Goal: Task Accomplishment & Management: Use online tool/utility

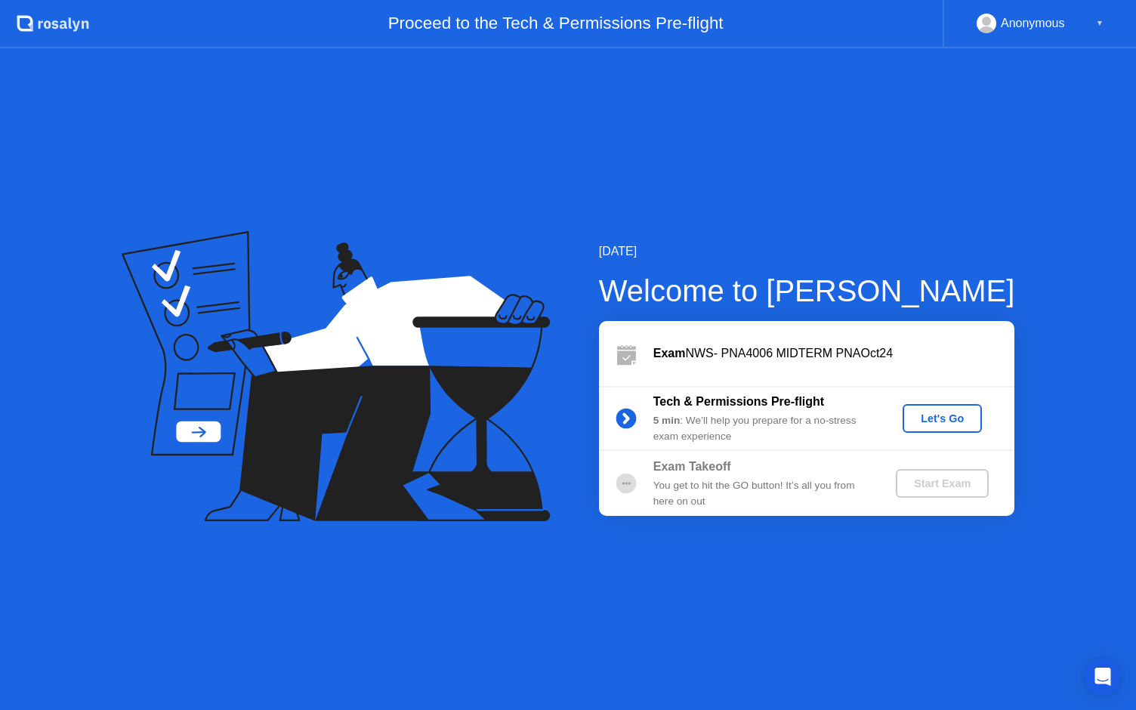
click at [956, 424] on div "Let's Go" at bounding box center [941, 418] width 67 height 12
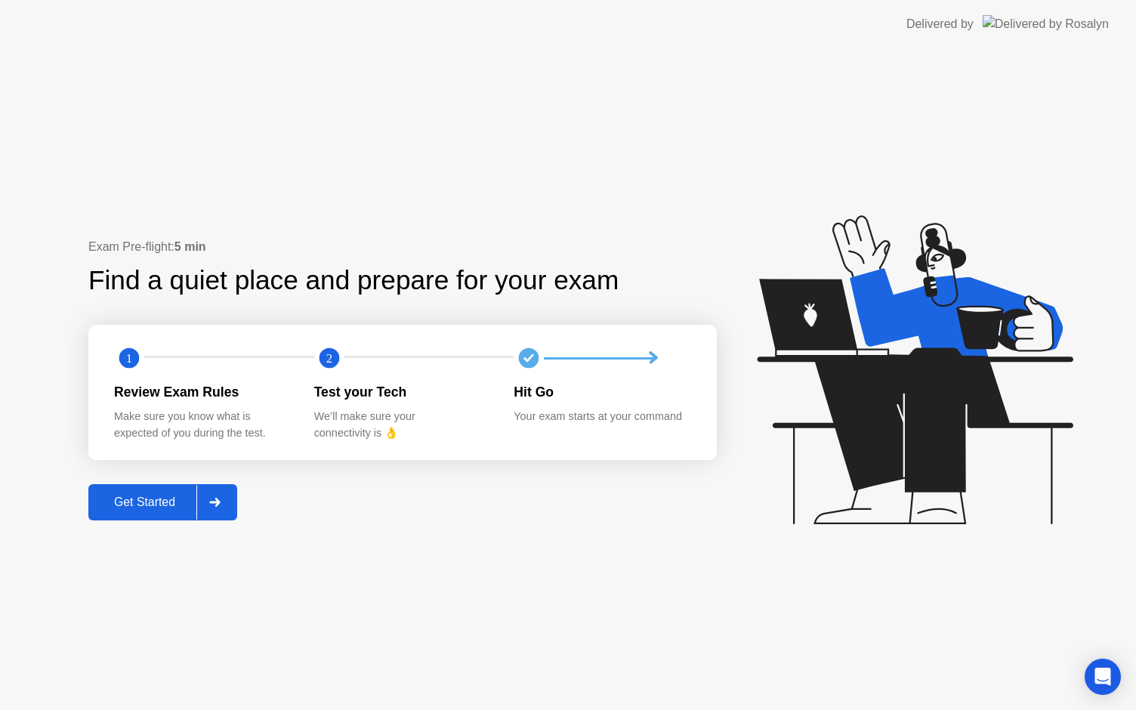
click at [138, 501] on div "Get Started" at bounding box center [144, 502] width 103 height 14
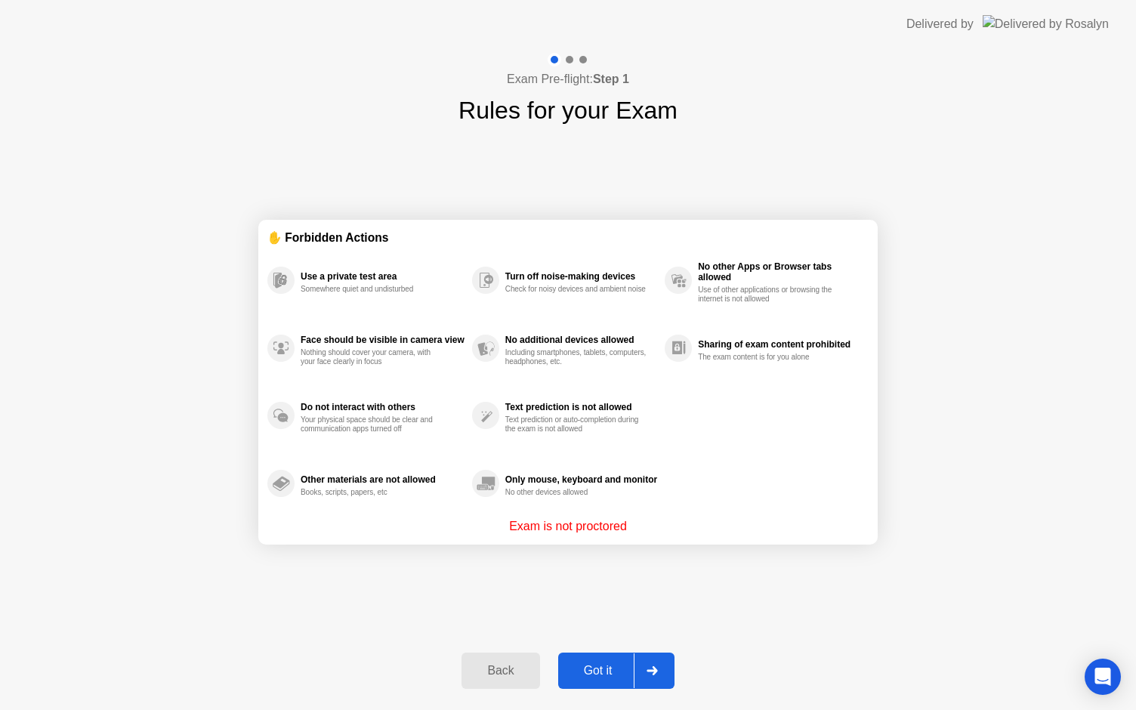
click at [612, 664] on div "Got it" at bounding box center [598, 671] width 71 height 14
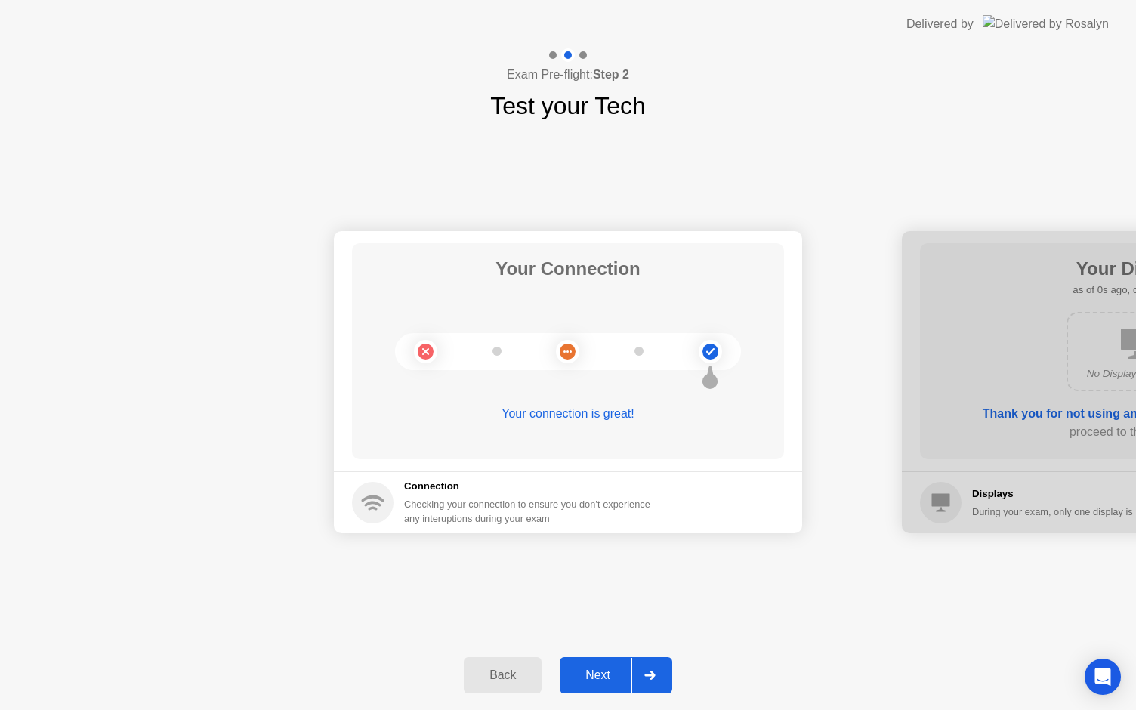
click at [612, 663] on button "Next" at bounding box center [615, 675] width 113 height 36
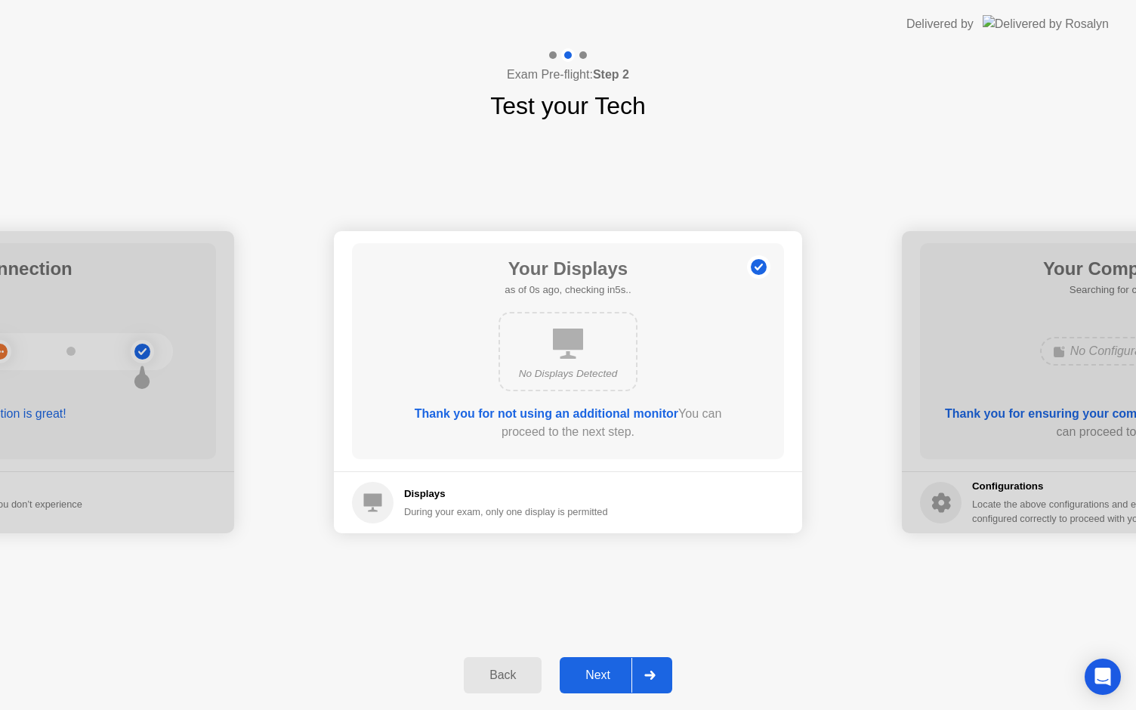
click at [612, 663] on button "Next" at bounding box center [615, 675] width 113 height 36
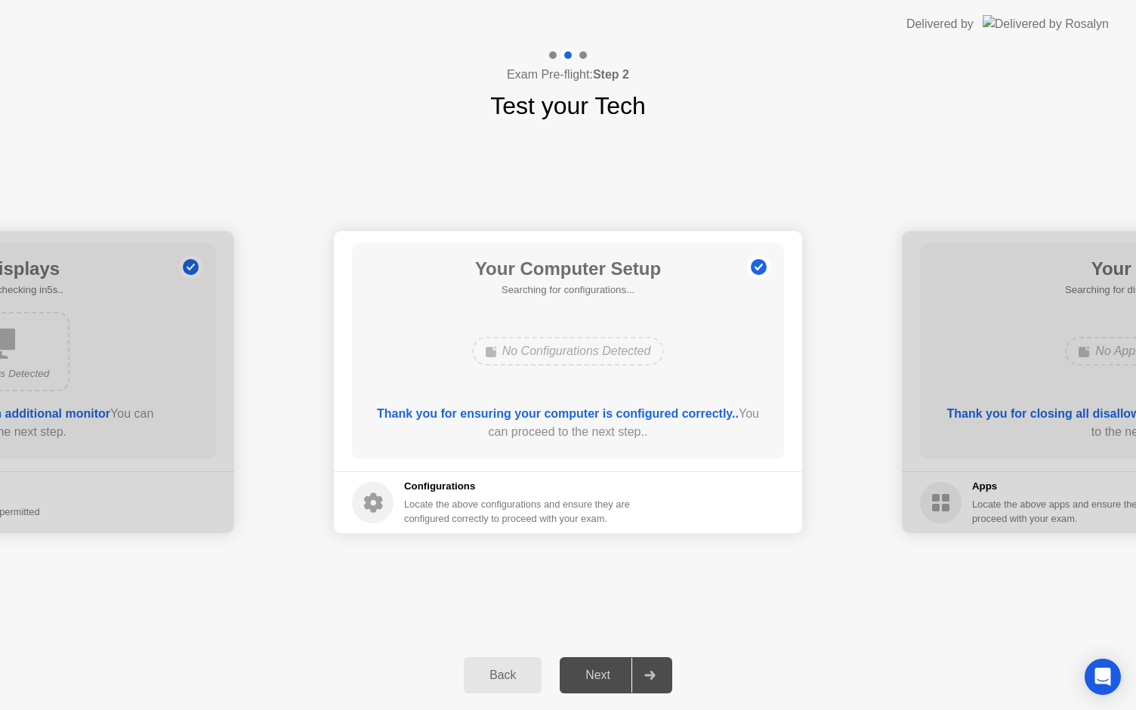
click at [600, 678] on div "Next" at bounding box center [597, 675] width 67 height 14
click at [604, 675] on div "Next" at bounding box center [597, 675] width 67 height 14
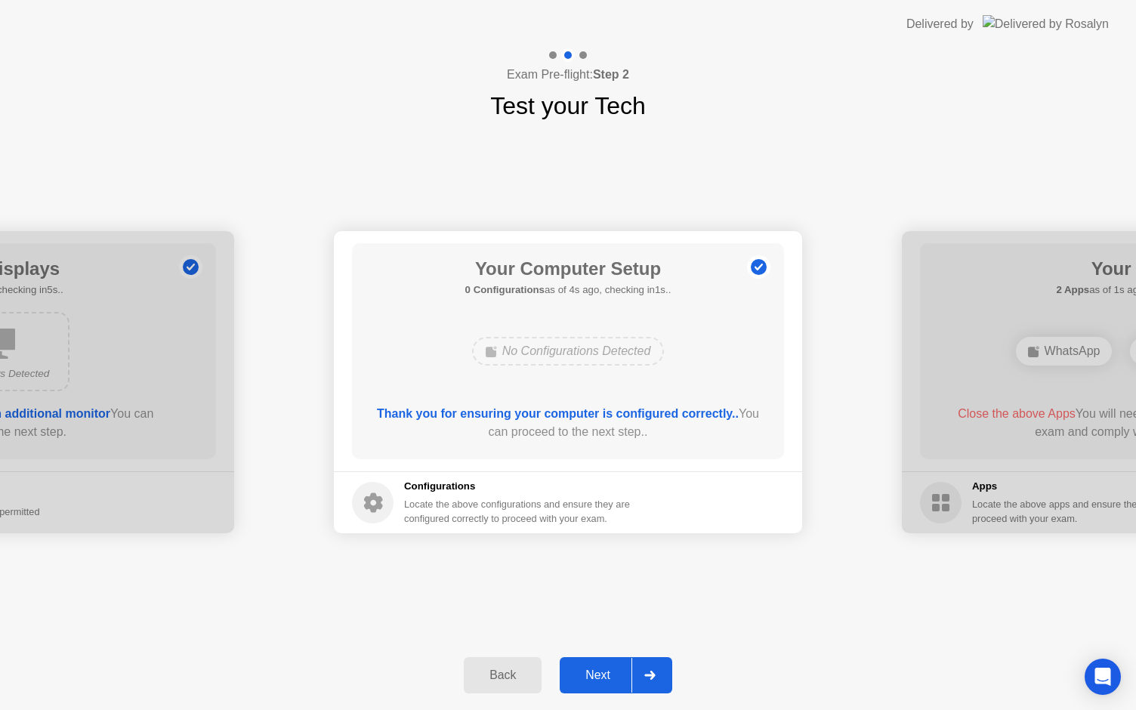
click at [603, 670] on div "Next" at bounding box center [597, 675] width 67 height 14
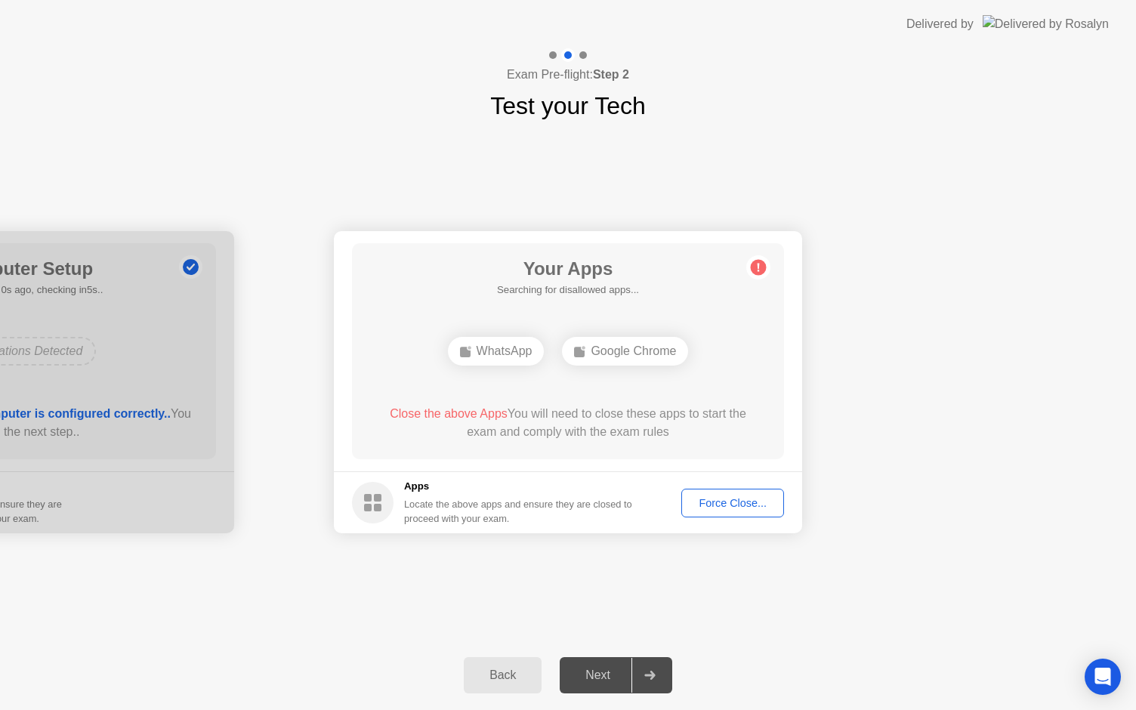
click at [743, 502] on div "Force Close..." at bounding box center [732, 503] width 92 height 12
click at [742, 502] on div "Force Close..." at bounding box center [732, 503] width 92 height 12
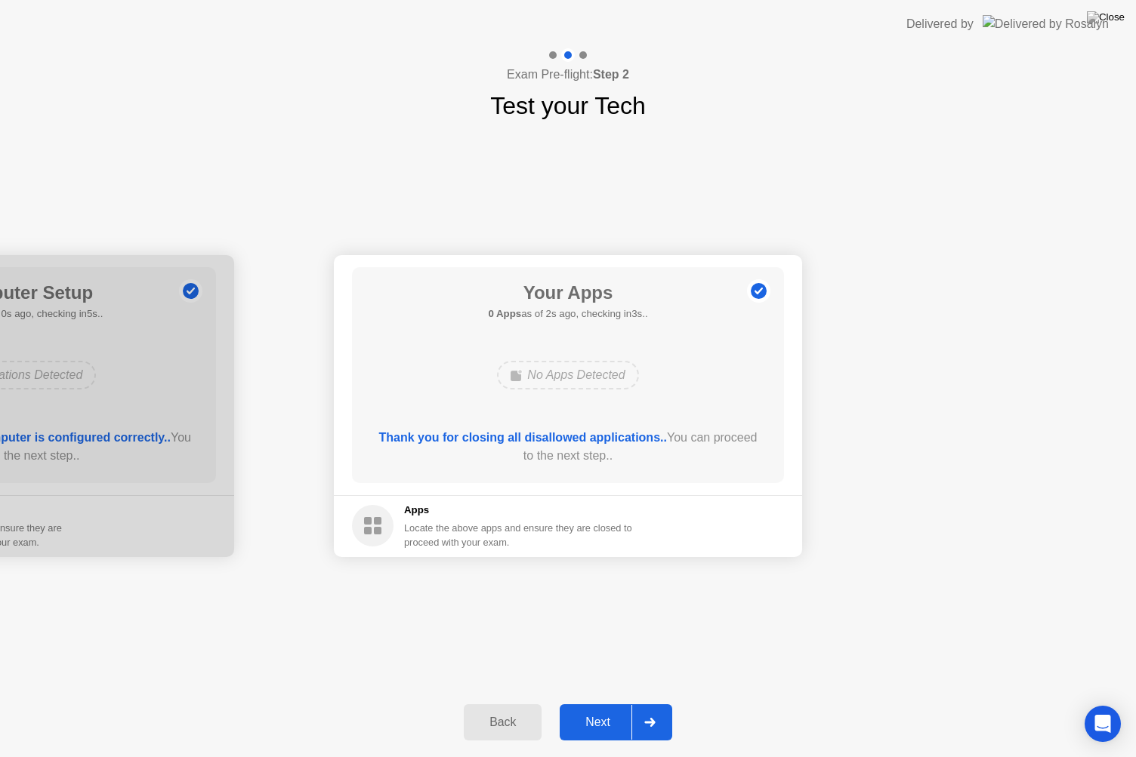
click at [603, 709] on div "Next" at bounding box center [597, 723] width 67 height 14
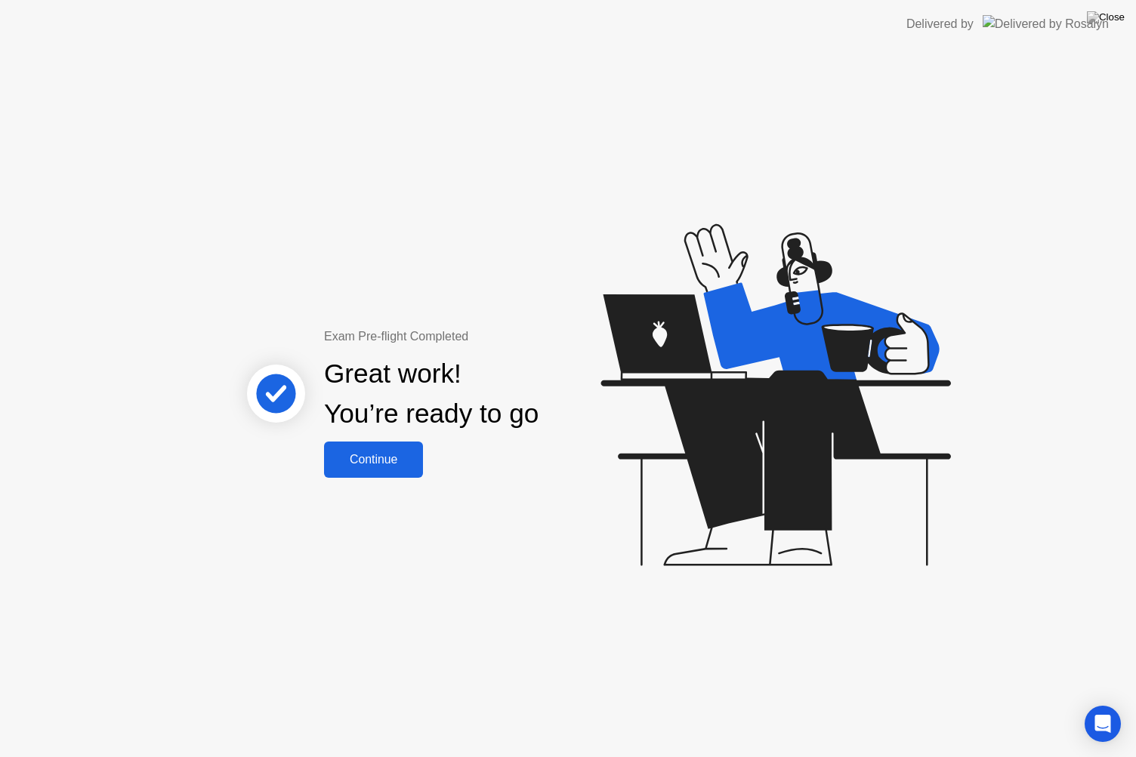
click at [392, 470] on button "Continue" at bounding box center [373, 460] width 99 height 36
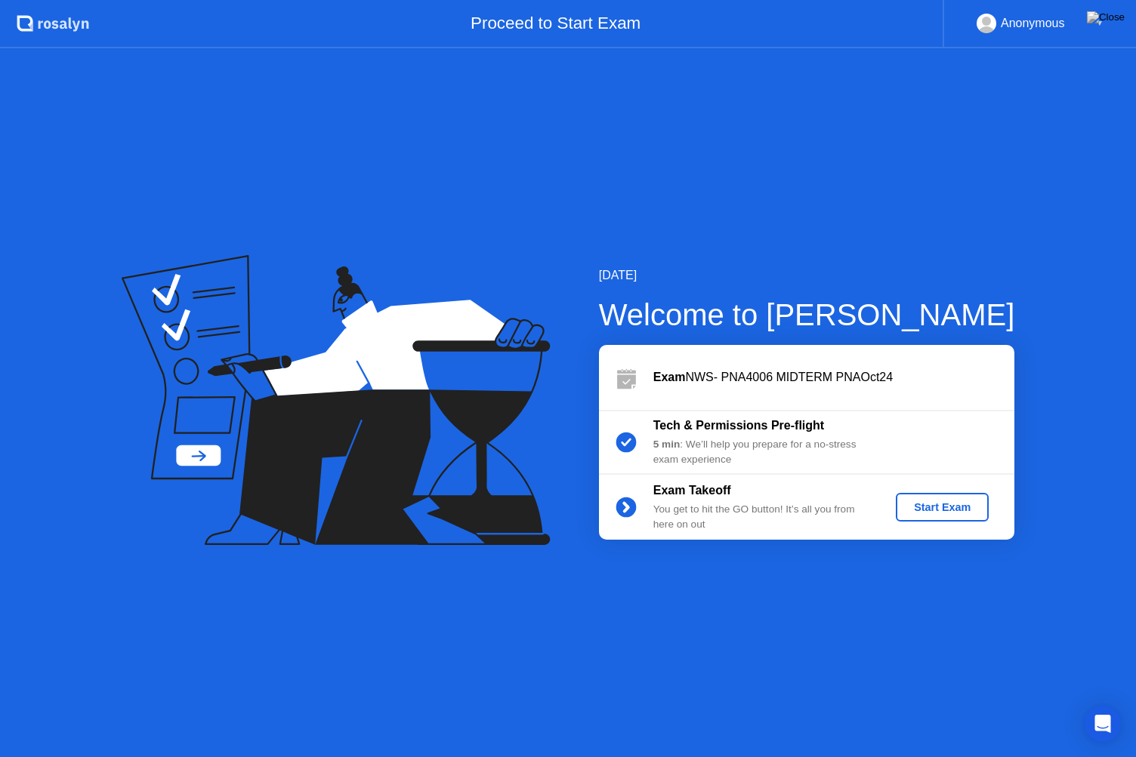
click at [949, 505] on div "Start Exam" at bounding box center [942, 507] width 81 height 12
